Goal: Task Accomplishment & Management: Manage account settings

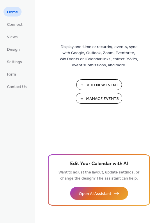
click at [101, 99] on span "Manage Events" at bounding box center [102, 99] width 33 height 6
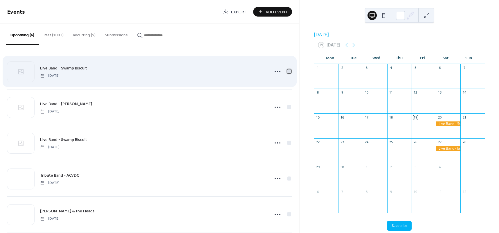
click at [288, 71] on div at bounding box center [289, 71] width 4 height 4
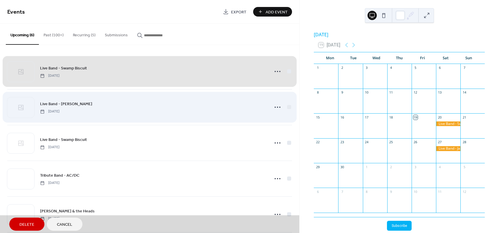
click at [287, 107] on div "Live Band - [PERSON_NAME] [DATE]" at bounding box center [149, 107] width 285 height 36
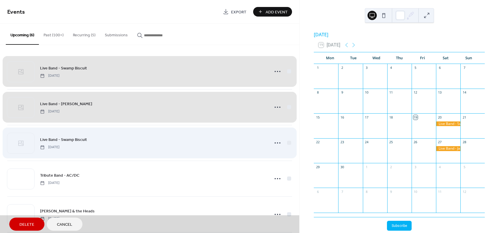
click at [287, 143] on div "Live Band - Swamp Biscuit [DATE]" at bounding box center [149, 143] width 285 height 36
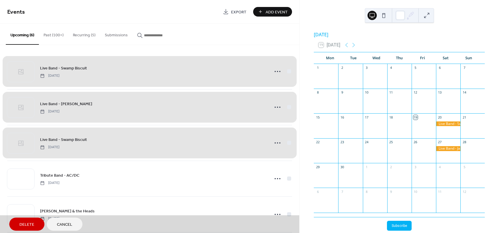
click at [36, 223] on button "Delete" at bounding box center [26, 223] width 35 height 13
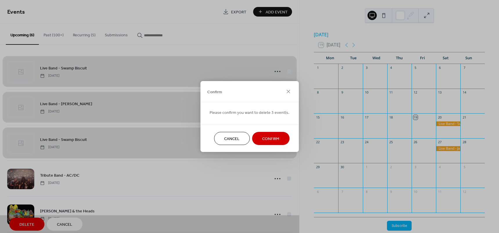
click at [266, 140] on span "Confirm" at bounding box center [270, 139] width 17 height 6
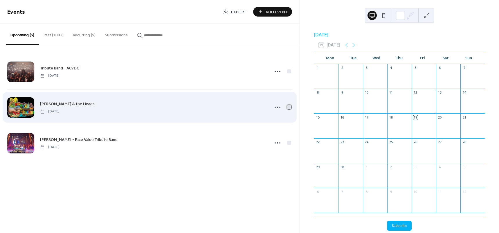
click at [290, 108] on div at bounding box center [289, 107] width 4 height 4
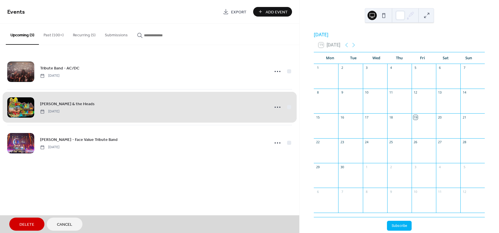
click at [92, 181] on div "Events Export Add Event Upcoming (3) Past (100+) Recurring (5) Submissions Trib…" at bounding box center [149, 116] width 299 height 233
click at [35, 221] on button "Delete" at bounding box center [26, 223] width 35 height 13
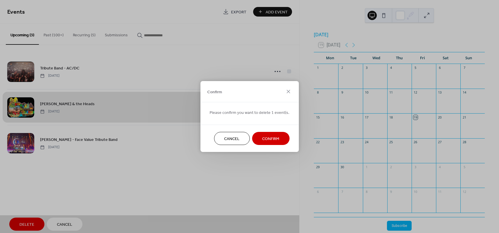
click at [284, 140] on button "Confirm" at bounding box center [270, 138] width 37 height 13
